Goal: Register for event/course

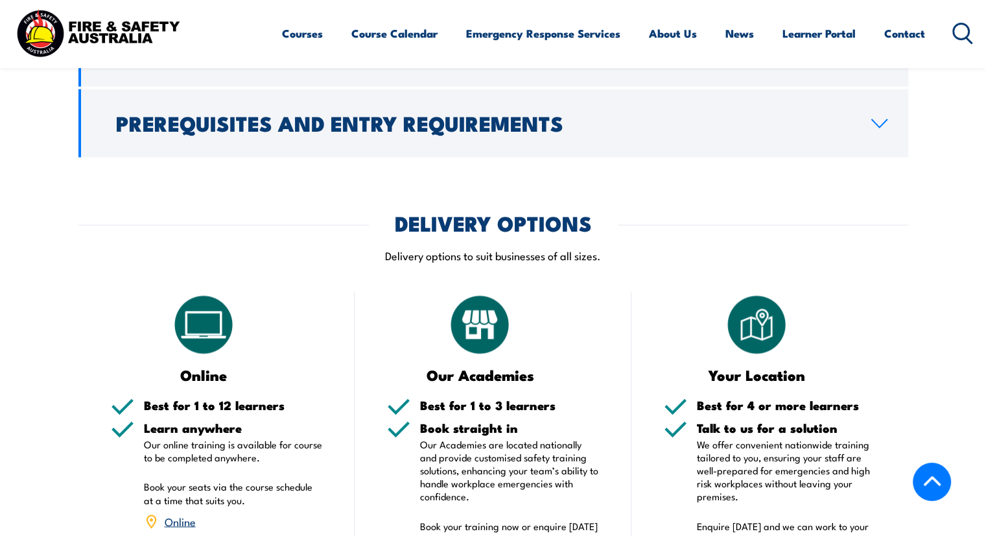
scroll to position [2142, 0]
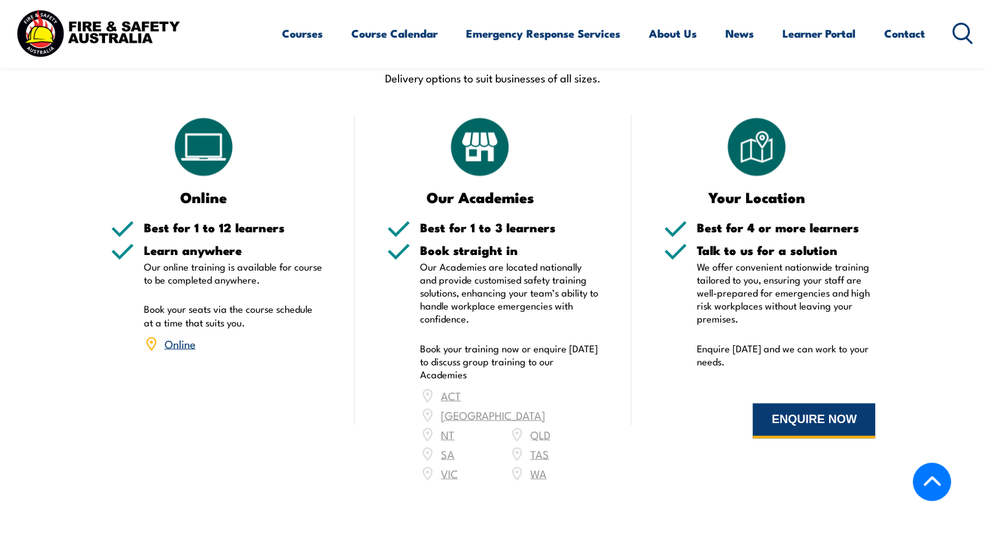
click at [801, 403] on button "ENQUIRE NOW" at bounding box center [814, 420] width 123 height 35
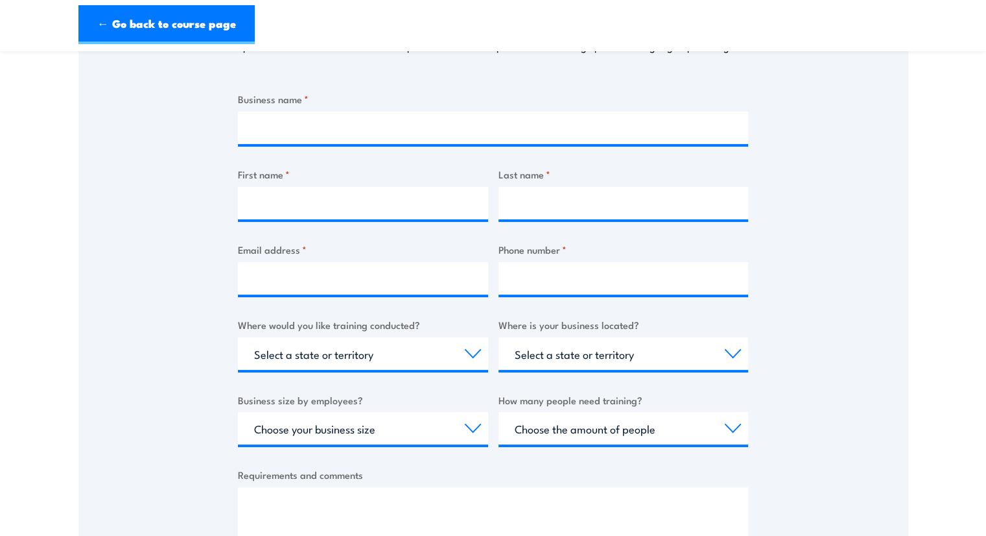
scroll to position [130, 0]
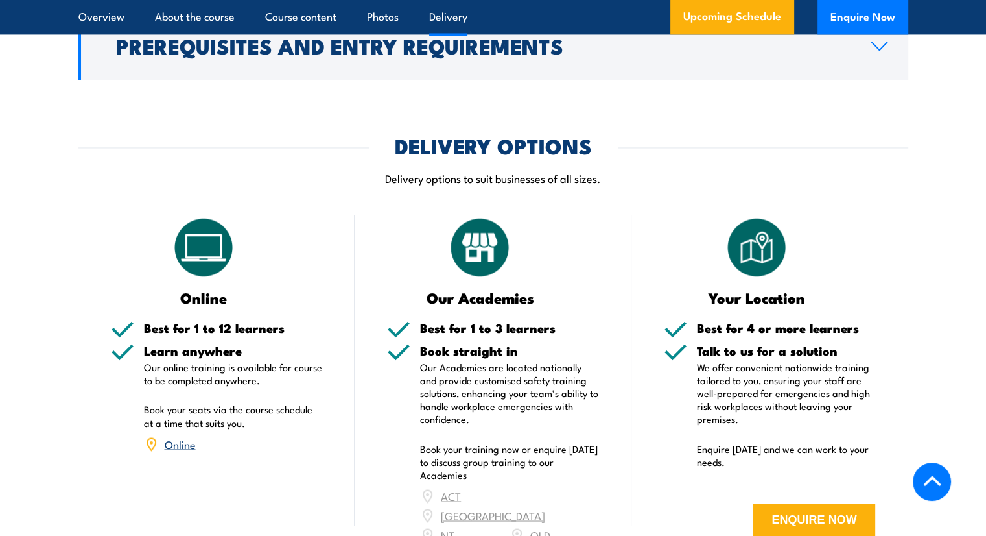
scroll to position [2013, 0]
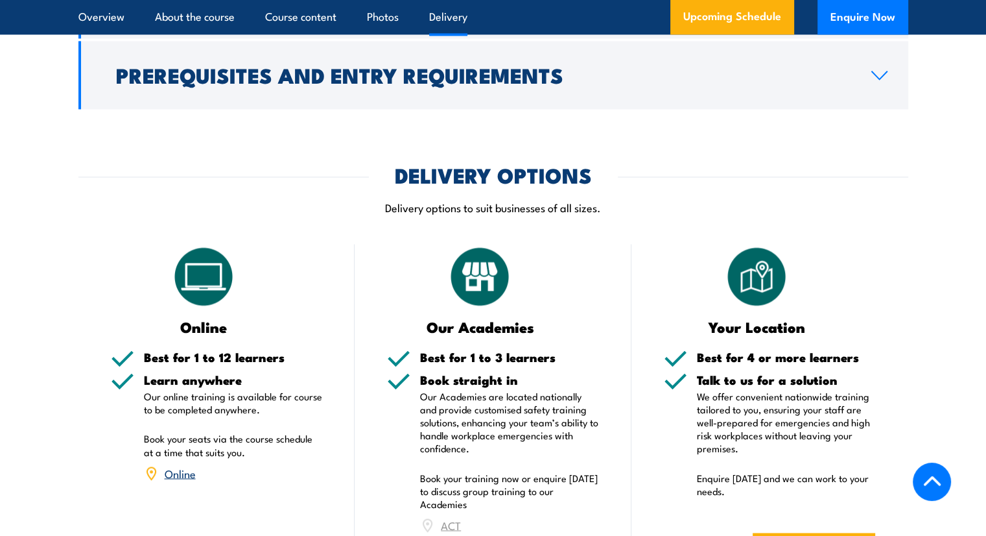
click at [195, 265] on img at bounding box center [203, 276] width 65 height 65
click at [183, 464] on link "Online" at bounding box center [180, 472] width 31 height 16
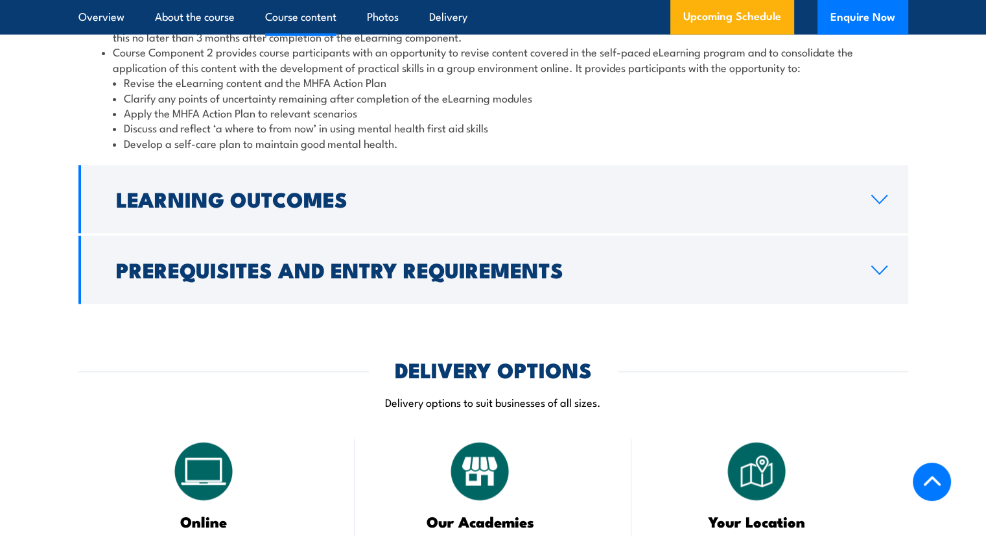
scroll to position [1659, 0]
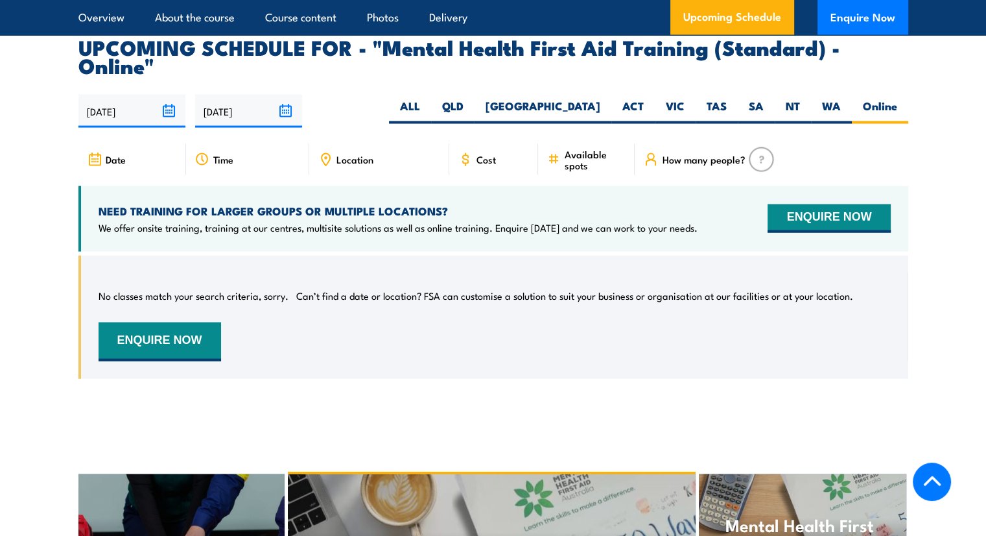
scroll to position [2662, 0]
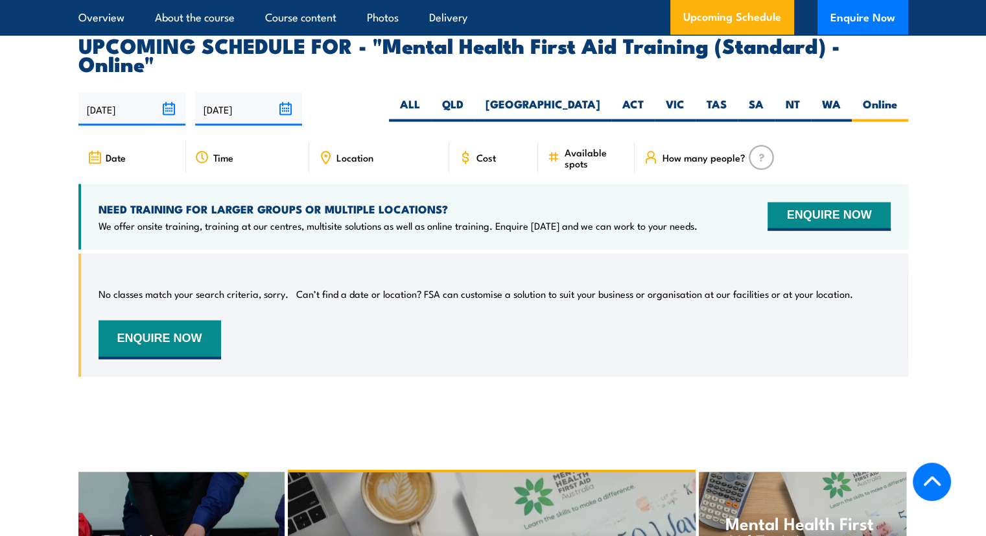
click at [467, 150] on icon at bounding box center [465, 157] width 14 height 14
